Goal: Task Accomplishment & Management: Manage account settings

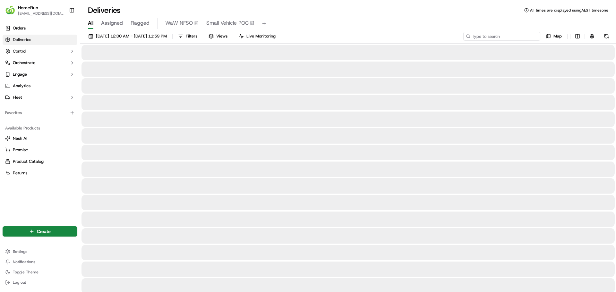
drag, startPoint x: 523, startPoint y: 34, endPoint x: 520, endPoint y: 36, distance: 3.7
click at [522, 36] on input at bounding box center [501, 36] width 77 height 9
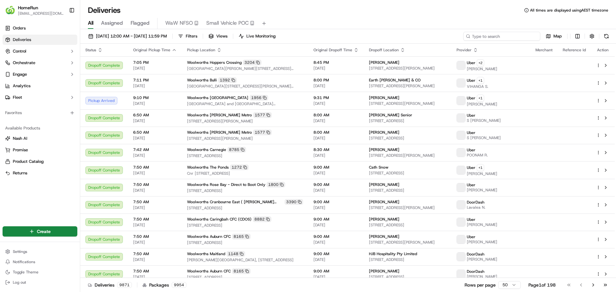
paste input "269805790"
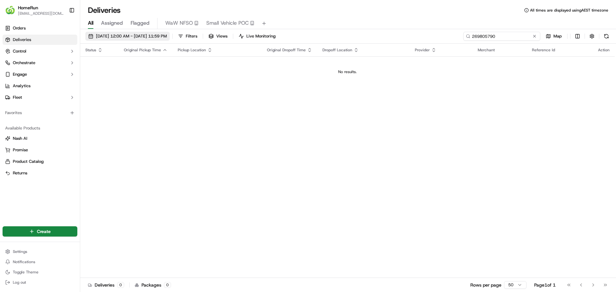
type input "269805790"
click at [130, 37] on span "[DATE] 12:00 AM - [DATE] 11:59 PM" at bounding box center [131, 36] width 71 height 6
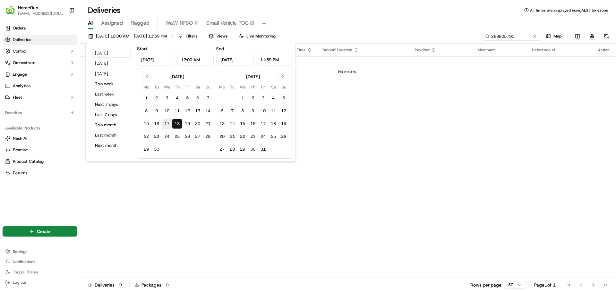
click at [166, 124] on button "17" at bounding box center [167, 124] width 10 height 10
type input "[DATE]"
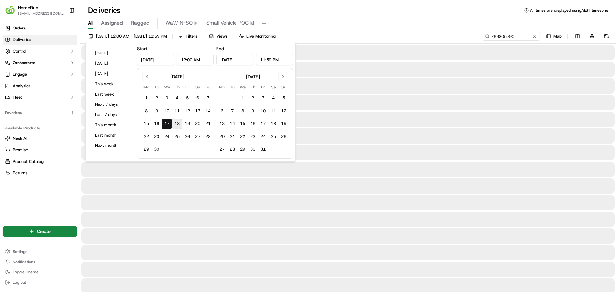
click at [346, 18] on div "All Assigned Flagged WaW NFSO Small Vehicle POC" at bounding box center [348, 23] width 536 height 11
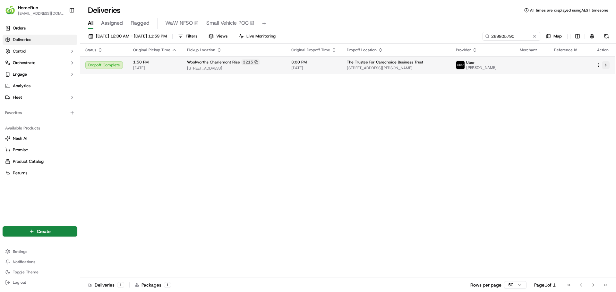
click at [606, 64] on button at bounding box center [606, 65] width 8 height 8
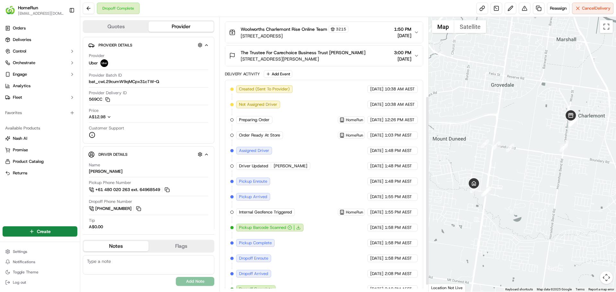
scroll to position [124, 0]
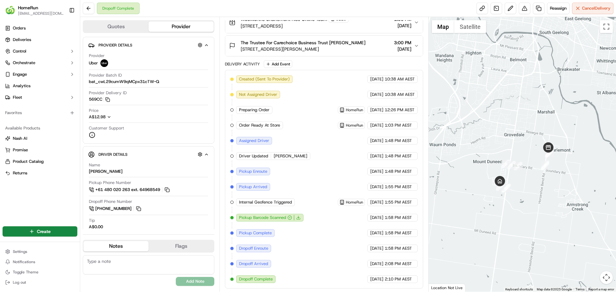
click at [253, 279] on span "Dropoff Complete" at bounding box center [256, 280] width 34 height 6
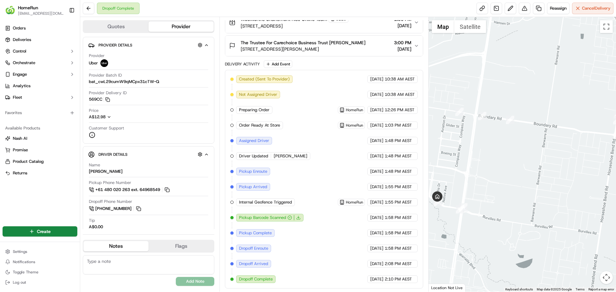
drag, startPoint x: 564, startPoint y: 176, endPoint x: 496, endPoint y: 220, distance: 80.7
click at [496, 220] on div at bounding box center [523, 154] width 188 height 275
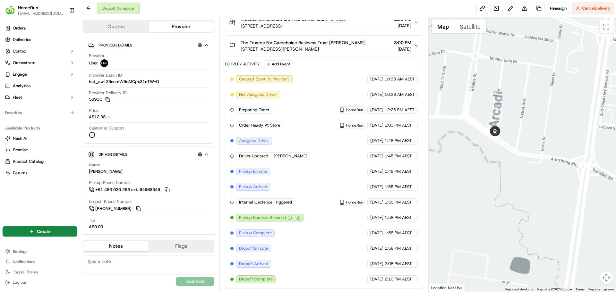
drag, startPoint x: 446, startPoint y: 184, endPoint x: 526, endPoint y: 171, distance: 81.0
click at [536, 191] on div at bounding box center [523, 154] width 188 height 275
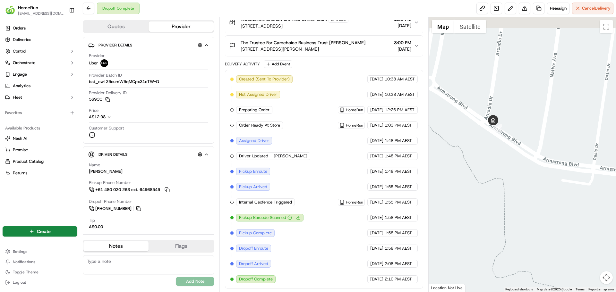
drag, startPoint x: 481, startPoint y: 118, endPoint x: 507, endPoint y: 151, distance: 42.2
click at [507, 151] on div at bounding box center [523, 154] width 188 height 275
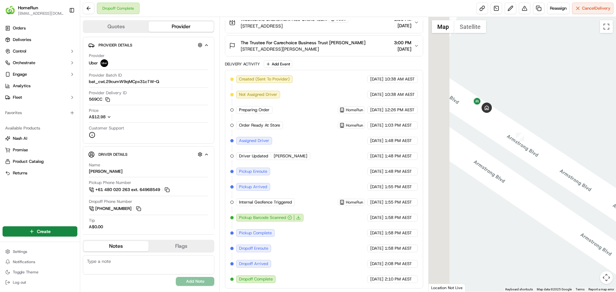
drag, startPoint x: 490, startPoint y: 142, endPoint x: 526, endPoint y: 155, distance: 37.8
click at [524, 158] on div at bounding box center [523, 154] width 188 height 275
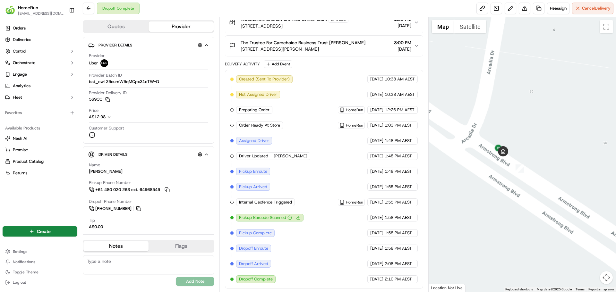
drag, startPoint x: 516, startPoint y: 117, endPoint x: 528, endPoint y: 162, distance: 47.1
click at [528, 162] on div at bounding box center [523, 154] width 188 height 275
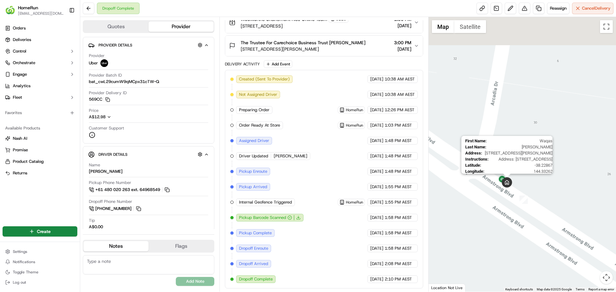
drag, startPoint x: 478, startPoint y: 153, endPoint x: 504, endPoint y: 180, distance: 37.9
click at [507, 180] on img at bounding box center [507, 182] width 10 height 10
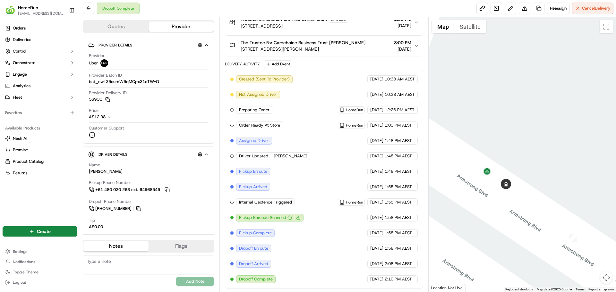
drag, startPoint x: 472, startPoint y: 177, endPoint x: 496, endPoint y: 191, distance: 27.4
click at [496, 191] on div at bounding box center [523, 154] width 188 height 275
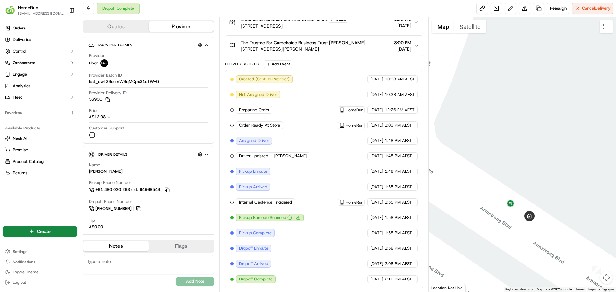
drag, startPoint x: 497, startPoint y: 192, endPoint x: 520, endPoint y: 224, distance: 39.7
click at [520, 224] on div at bounding box center [523, 154] width 188 height 275
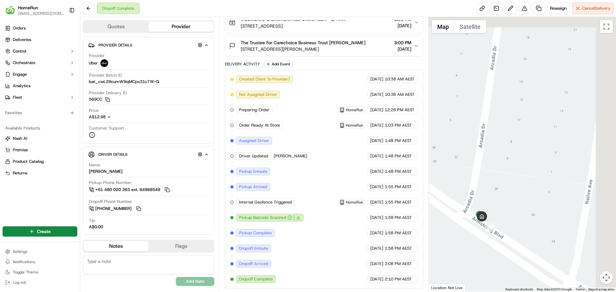
drag, startPoint x: 577, startPoint y: 134, endPoint x: 500, endPoint y: 209, distance: 107.1
click at [498, 212] on div at bounding box center [523, 154] width 188 height 275
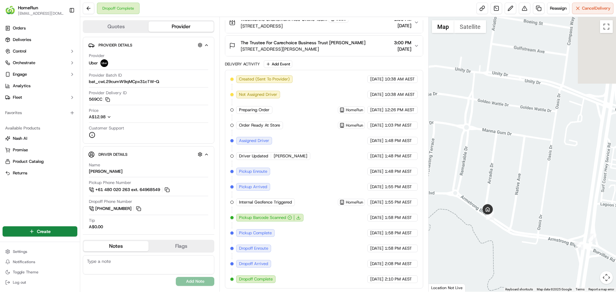
drag, startPoint x: 588, startPoint y: 177, endPoint x: 517, endPoint y: 203, distance: 75.6
click at [517, 203] on div at bounding box center [523, 154] width 188 height 275
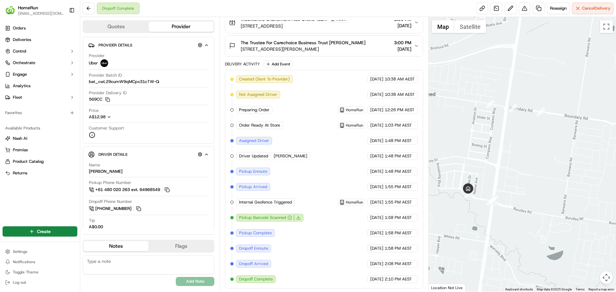
drag, startPoint x: 576, startPoint y: 187, endPoint x: 497, endPoint y: 172, distance: 81.0
click at [497, 172] on div at bounding box center [523, 154] width 188 height 275
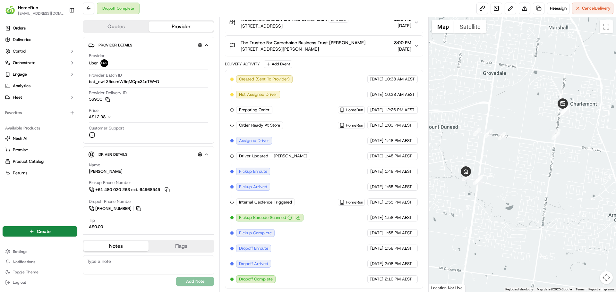
drag, startPoint x: 557, startPoint y: 160, endPoint x: 533, endPoint y: 160, distance: 23.1
click at [533, 160] on div at bounding box center [523, 154] width 188 height 275
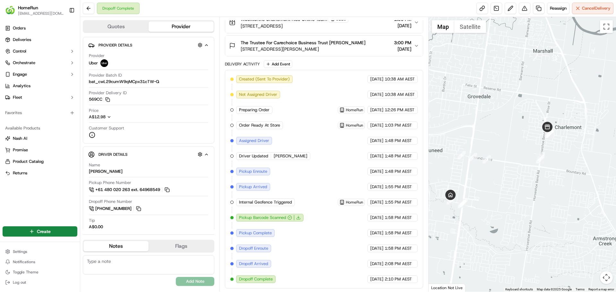
drag, startPoint x: 550, startPoint y: 166, endPoint x: 545, endPoint y: 170, distance: 6.6
click at [535, 190] on div at bounding box center [523, 154] width 188 height 275
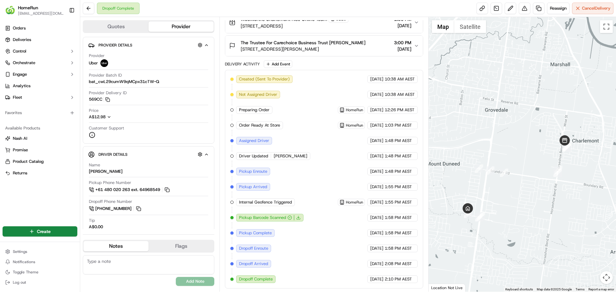
drag, startPoint x: 508, startPoint y: 206, endPoint x: 525, endPoint y: 220, distance: 21.7
click at [525, 220] on div at bounding box center [523, 154] width 188 height 275
